Goal: Transaction & Acquisition: Purchase product/service

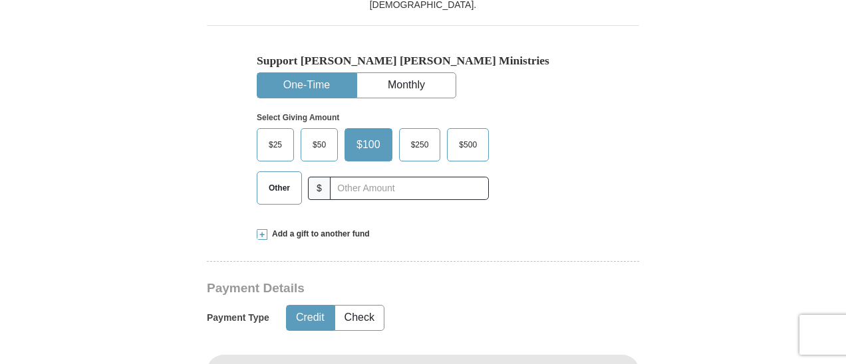
scroll to position [399, 0]
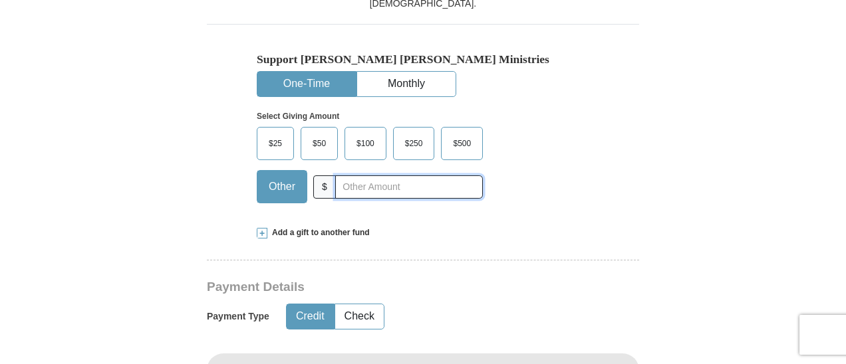
click at [398, 185] on input "text" at bounding box center [409, 187] width 148 height 23
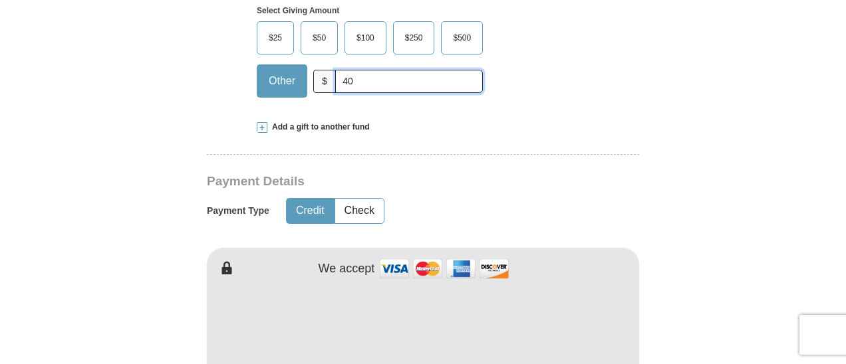
scroll to position [509, 0]
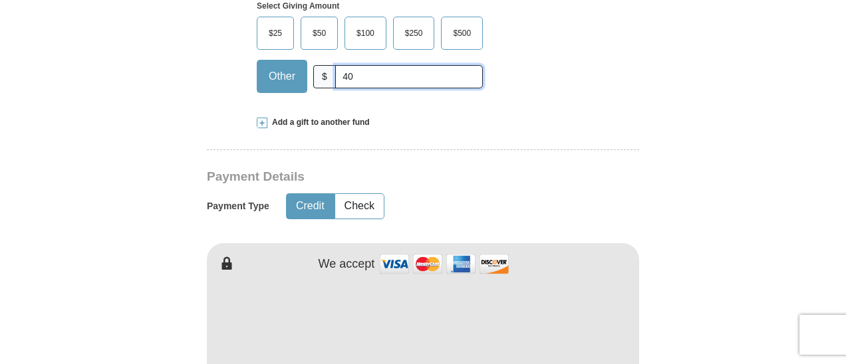
type input "40"
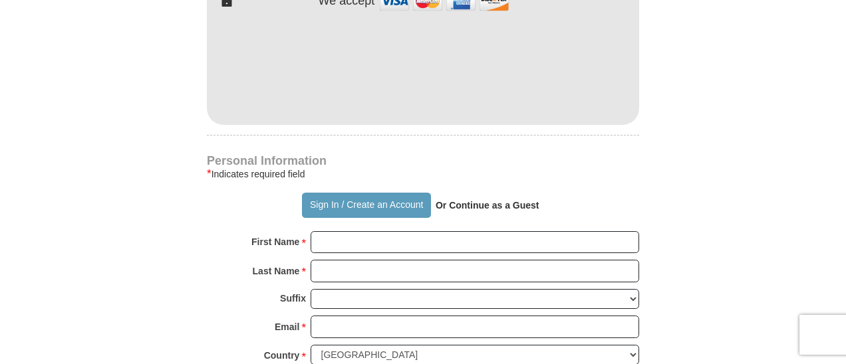
scroll to position [798, 0]
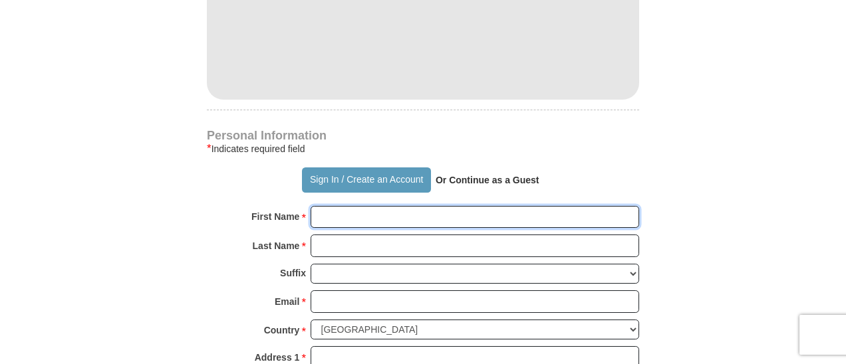
click at [472, 215] on input "First Name *" at bounding box center [475, 217] width 329 height 23
type input "[PERSON_NAME]"
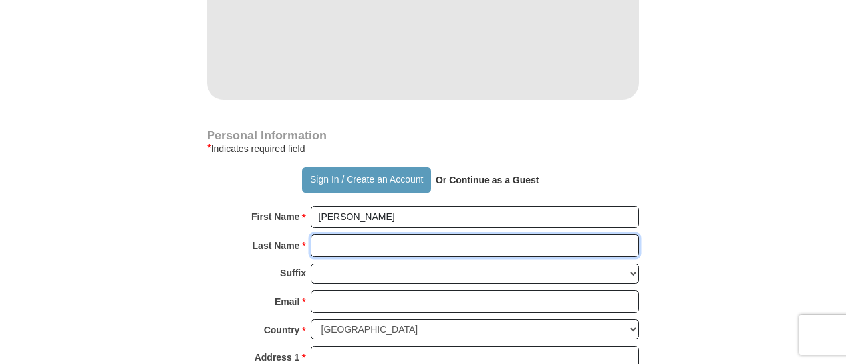
click at [440, 246] on input "Last Name *" at bounding box center [475, 246] width 329 height 23
type input "Page"
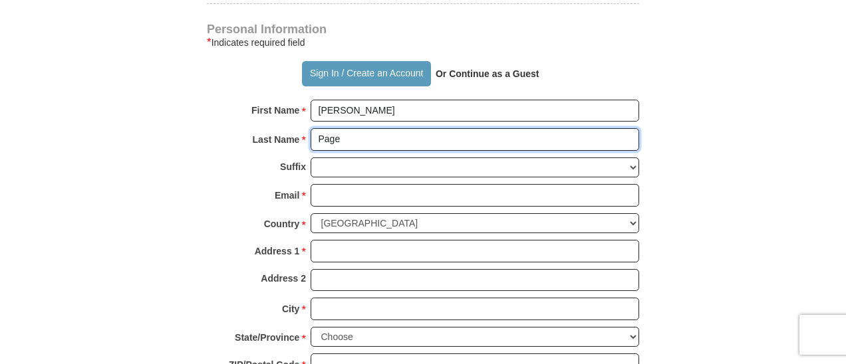
scroll to position [909, 0]
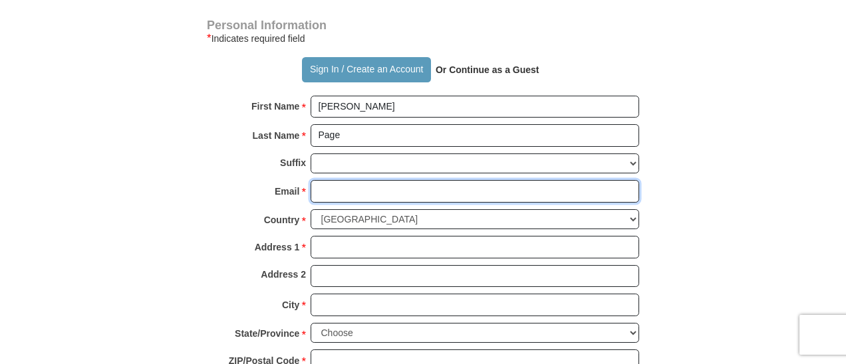
click at [458, 188] on input "Email *" at bounding box center [475, 191] width 329 height 23
type input "[EMAIL_ADDRESS][DOMAIN_NAME]"
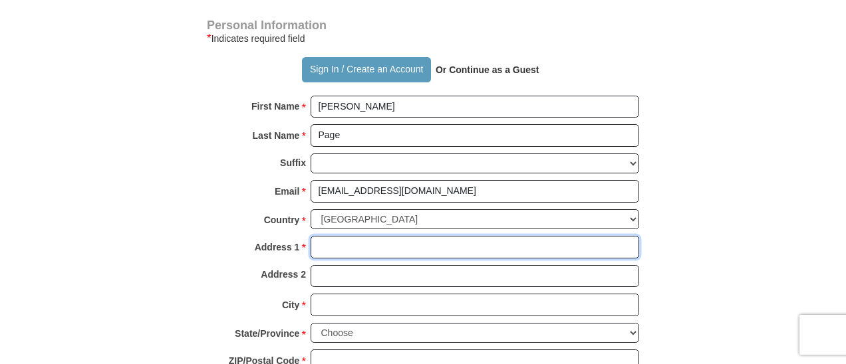
type input "[STREET_ADDRESS]"
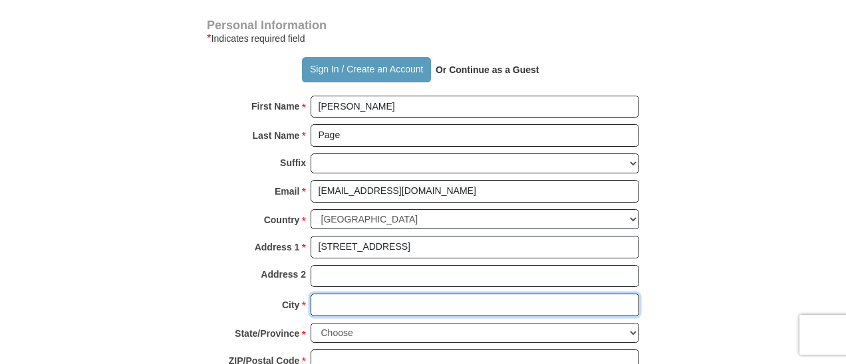
type input "[GEOGRAPHIC_DATA]"
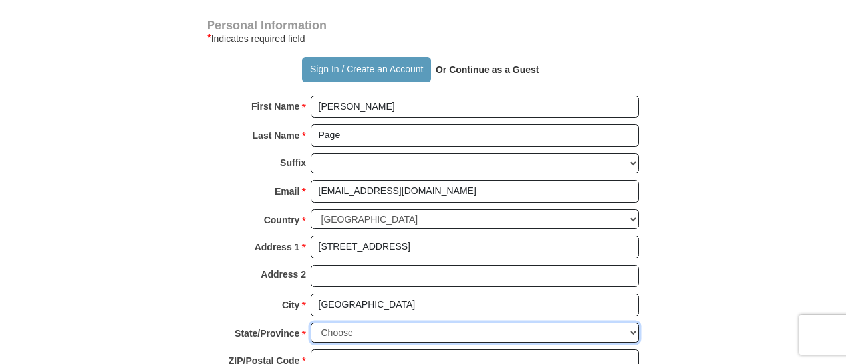
select select "[GEOGRAPHIC_DATA]"
type input "76137"
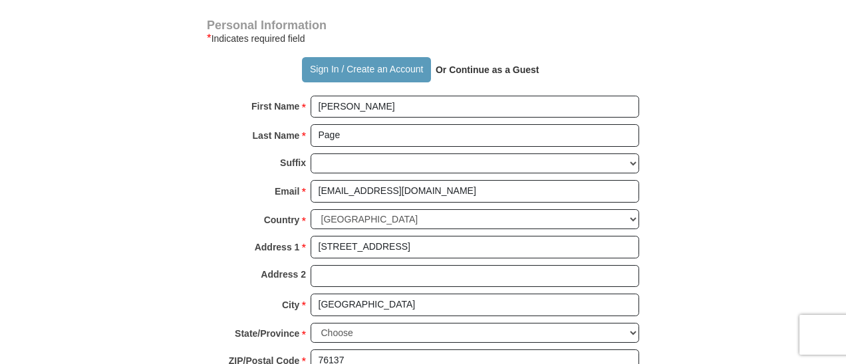
type input "8173664666"
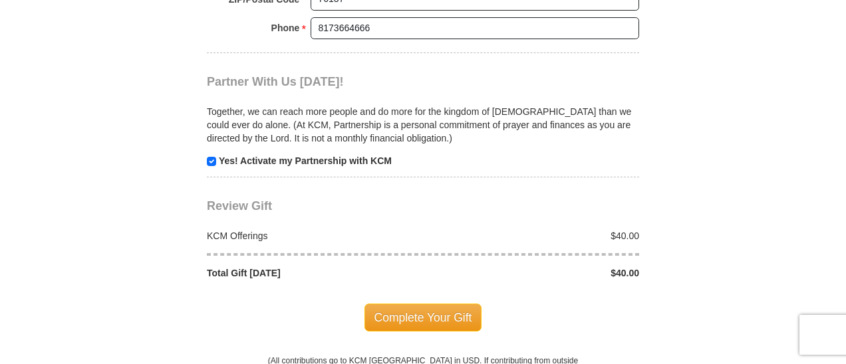
scroll to position [1286, 0]
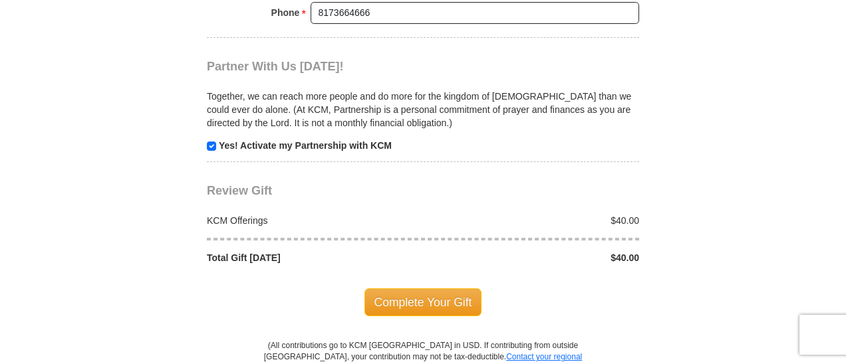
click at [210, 142] on input "checkbox" at bounding box center [211, 146] width 9 height 9
checkbox input "false"
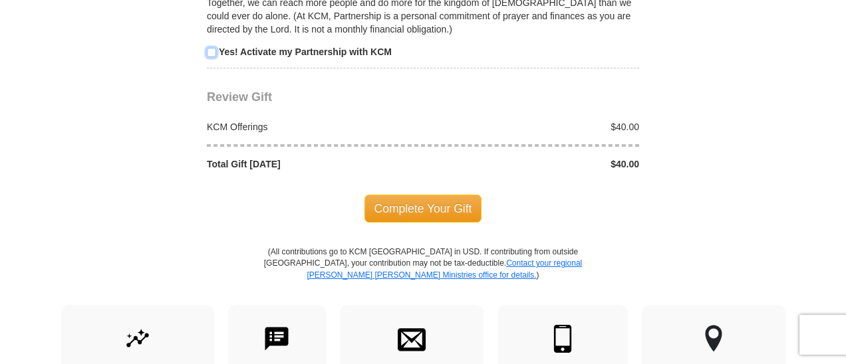
scroll to position [1397, 0]
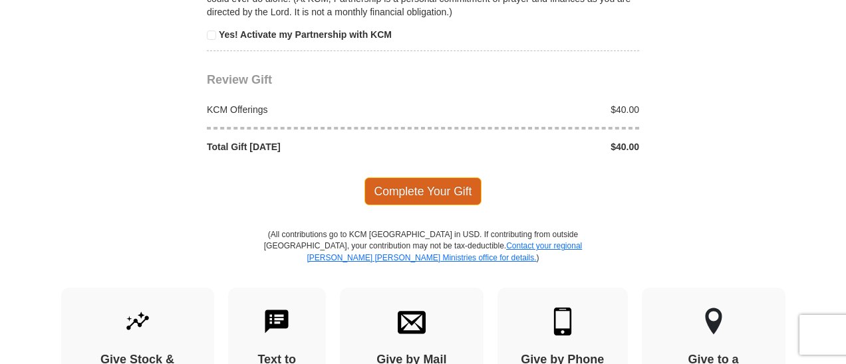
click at [420, 180] on span "Complete Your Gift" at bounding box center [423, 192] width 118 height 28
